Goal: Obtain resource: Obtain resource

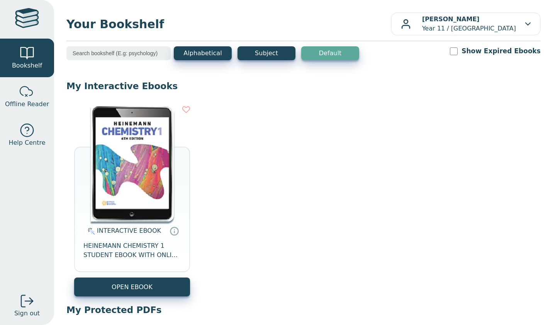
click at [150, 281] on button "OPEN EBOOK" at bounding box center [132, 287] width 116 height 19
click at [131, 283] on button "OPEN EBOOK" at bounding box center [132, 287] width 116 height 19
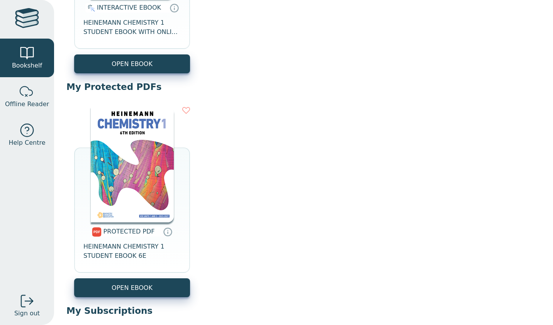
scroll to position [224, 0]
click at [151, 288] on link "OPEN EBOOK" at bounding box center [132, 287] width 116 height 19
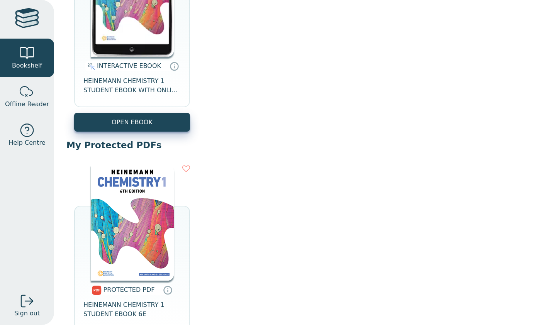
scroll to position [164, 0]
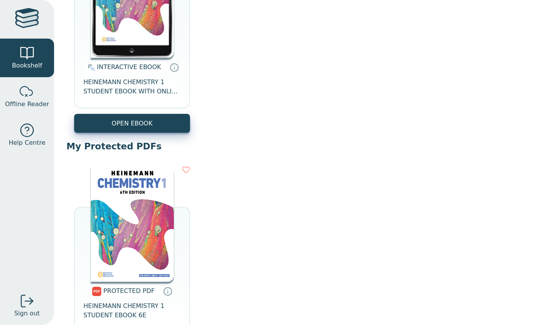
click at [129, 124] on button "OPEN EBOOK" at bounding box center [132, 123] width 116 height 19
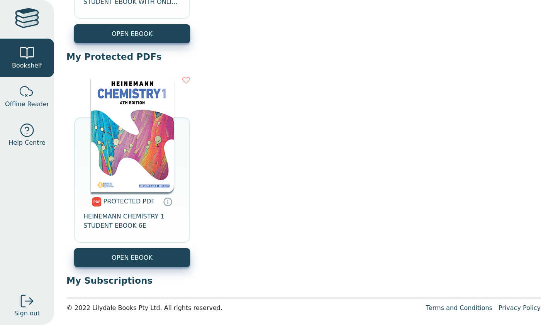
click at [154, 256] on link "OPEN EBOOK" at bounding box center [132, 257] width 116 height 19
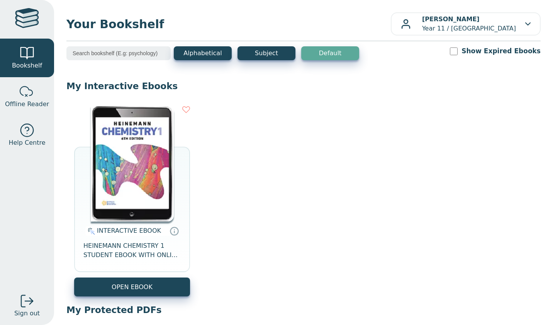
click at [156, 292] on button "OPEN EBOOK" at bounding box center [132, 287] width 116 height 19
